Goal: Check status: Check status

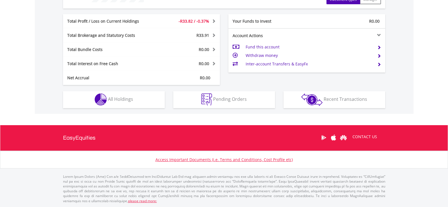
scroll to position [54, 108]
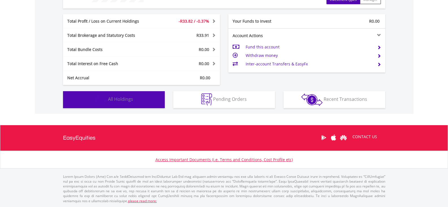
click at [123, 103] on button "Holdings All Holdings" at bounding box center [114, 99] width 102 height 17
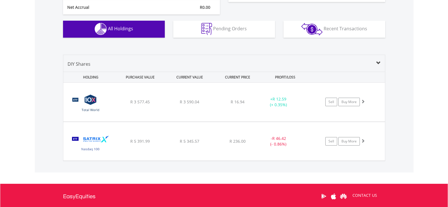
scroll to position [381, 0]
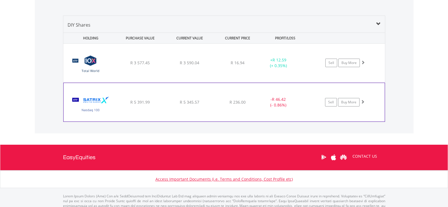
click at [362, 102] on span at bounding box center [363, 102] width 4 height 4
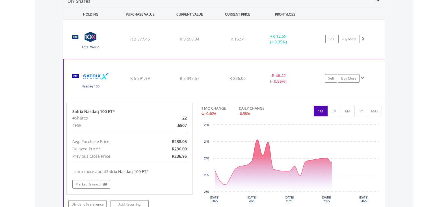
scroll to position [438, 0]
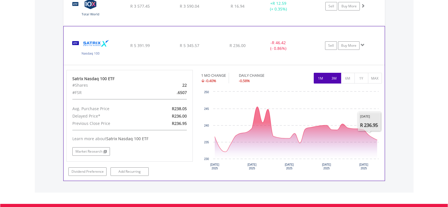
click at [332, 80] on button "3M" at bounding box center [335, 78] width 14 height 11
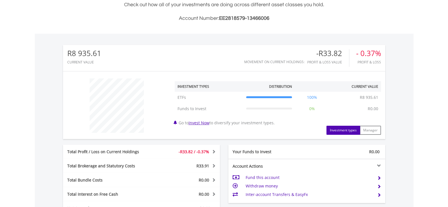
scroll to position [70, 0]
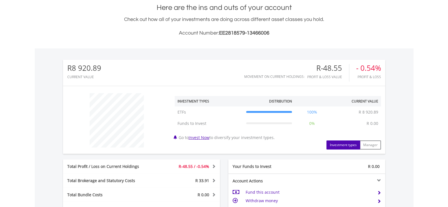
scroll to position [272, 0]
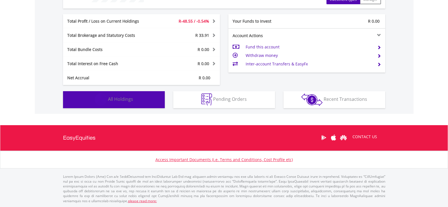
click at [147, 102] on button "Holdings All Holdings" at bounding box center [114, 99] width 102 height 17
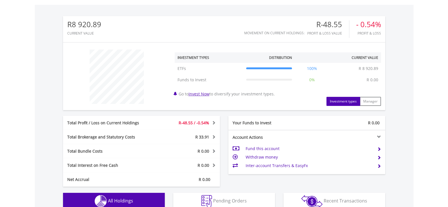
scroll to position [90, 0]
